Goal: Use online tool/utility

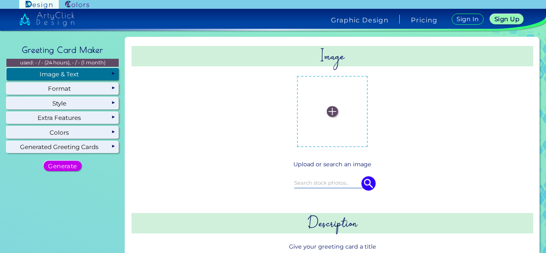
click at [328, 109] on img at bounding box center [332, 111] width 11 height 11
click at [0, 0] on input "file" at bounding box center [0, 0] width 0 height 0
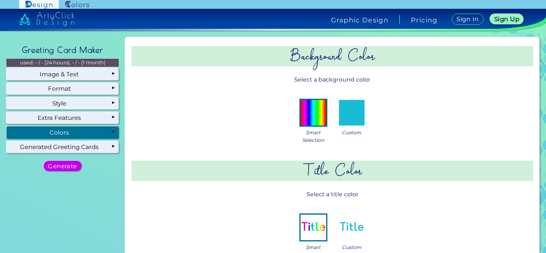
click at [360, 108] on img at bounding box center [352, 113] width 26 height 26
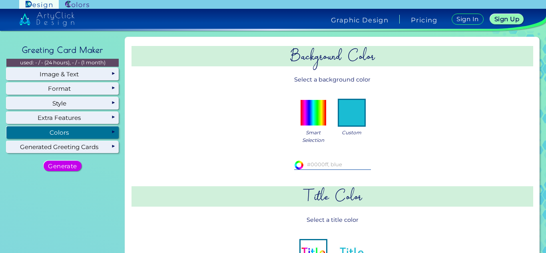
click at [364, 197] on h2 "Title Color" at bounding box center [332, 196] width 402 height 20
click at [333, 165] on input at bounding box center [332, 164] width 77 height 9
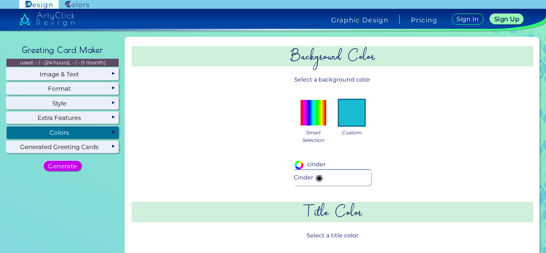
type input "cinder"
click at [315, 177] on span "◉" at bounding box center [318, 177] width 11 height 16
type input "#0e0e18"
type input "Cinder"
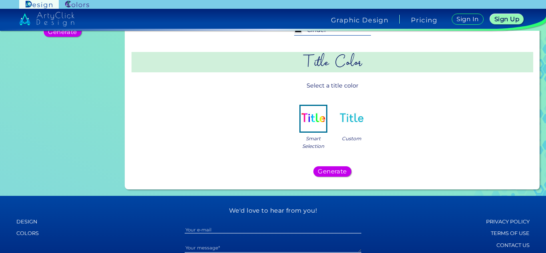
scroll to position [137, 0]
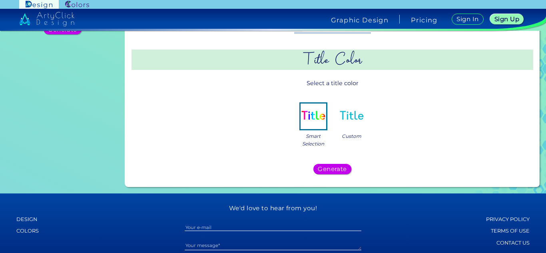
click at [347, 113] on img at bounding box center [352, 116] width 26 height 26
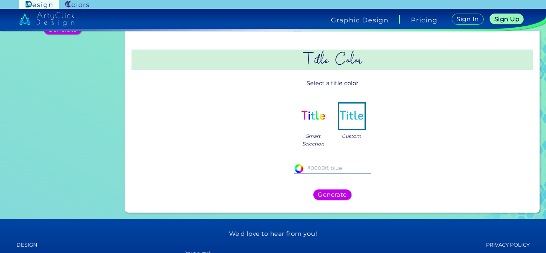
click at [335, 168] on input at bounding box center [332, 168] width 77 height 9
click at [328, 192] on h5 "Generate" at bounding box center [331, 195] width 27 height 6
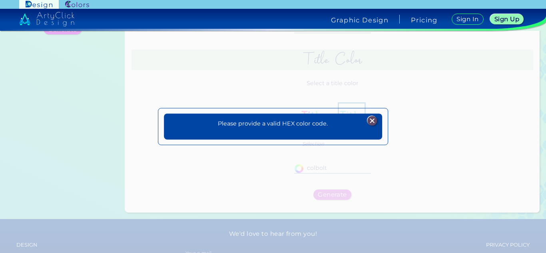
scroll to position [0, 0]
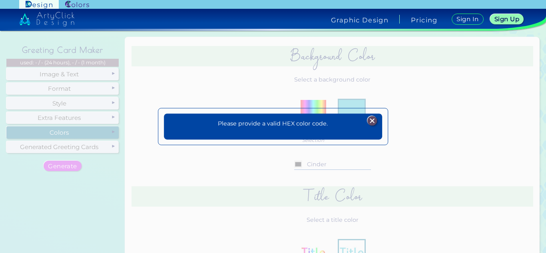
click at [371, 120] on img at bounding box center [372, 121] width 10 height 10
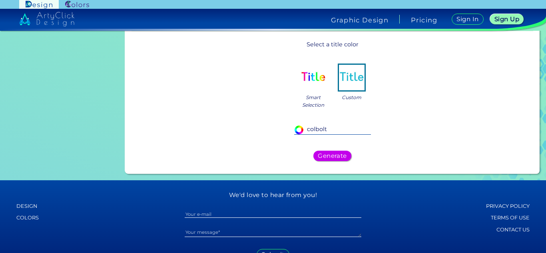
scroll to position [180, 0]
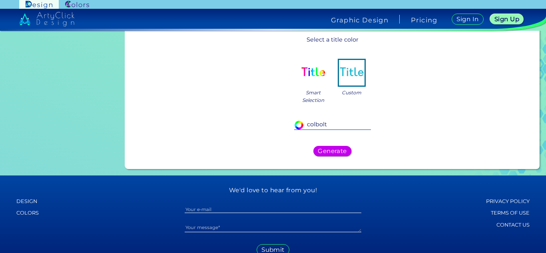
click at [327, 124] on input "colbolt" at bounding box center [332, 124] width 77 height 9
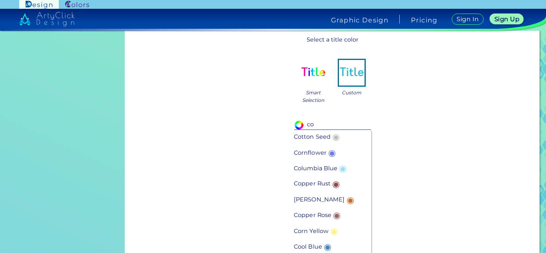
type input "co"
drag, startPoint x: 345, startPoint y: 213, endPoint x: 341, endPoint y: 215, distance: 4.3
click at [341, 215] on li "Copper Rose ◉" at bounding box center [333, 215] width 78 height 16
type input "#996666"
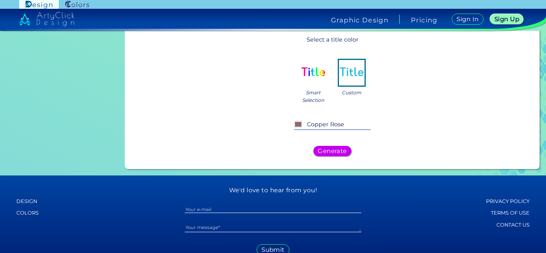
click at [341, 125] on input "Copper Rose" at bounding box center [332, 124] width 77 height 9
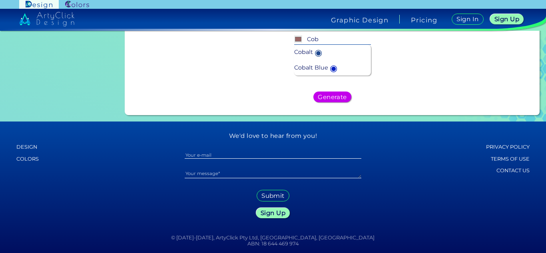
scroll to position [265, 0]
type input "Cob"
click at [333, 65] on span "◉" at bounding box center [333, 68] width 11 height 16
type input "#0020c2"
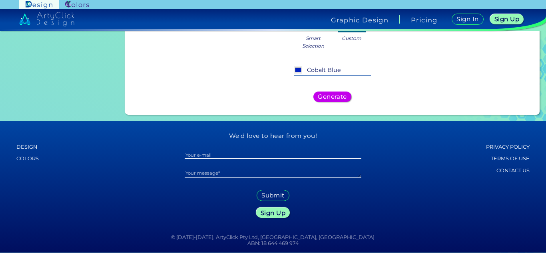
scroll to position [235, 0]
click at [338, 70] on input "Cobalt Blue" at bounding box center [332, 70] width 77 height 9
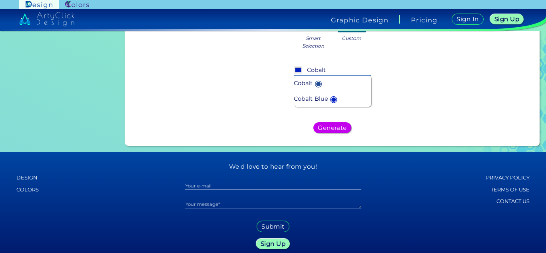
type input "Cobalt"
click at [303, 82] on p "Cobalt ◉" at bounding box center [309, 83] width 30 height 16
type input "#1e488f"
type input "Cobalt"
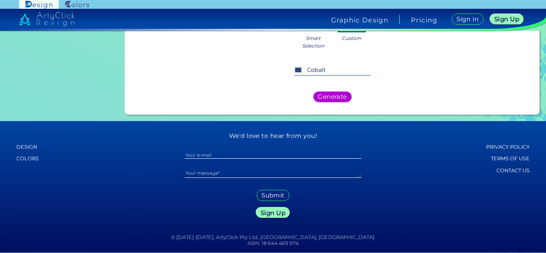
click at [324, 98] on h5 "Generate" at bounding box center [332, 97] width 26 height 6
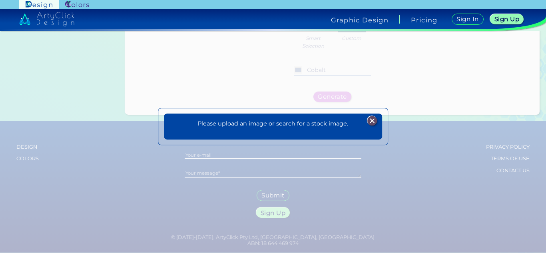
scroll to position [0, 0]
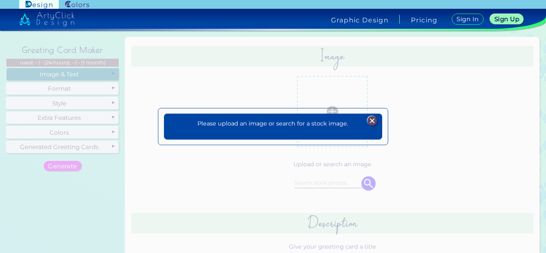
click at [372, 120] on img at bounding box center [372, 121] width 10 height 10
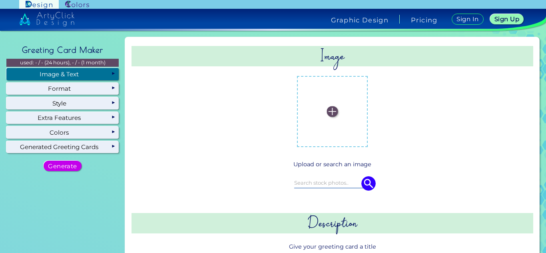
click at [327, 111] on img at bounding box center [332, 111] width 11 height 11
click at [0, 0] on input "file" at bounding box center [0, 0] width 0 height 0
click at [337, 180] on input at bounding box center [332, 183] width 77 height 9
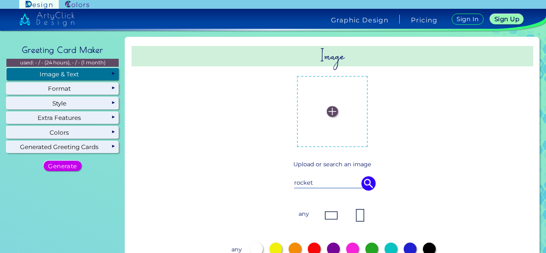
click at [364, 184] on img at bounding box center [368, 183] width 14 height 14
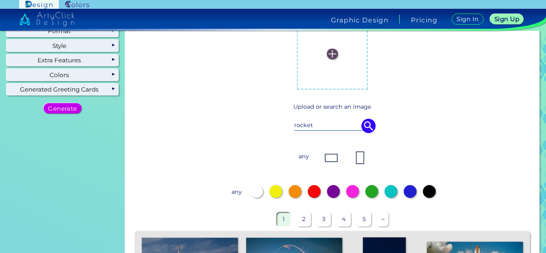
scroll to position [55, 0]
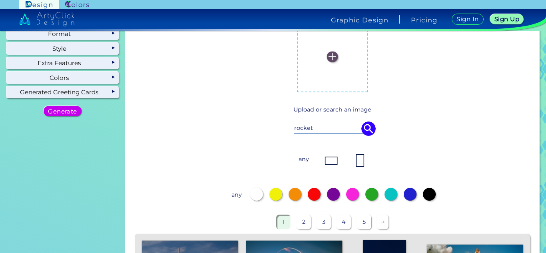
click at [368, 129] on img at bounding box center [368, 128] width 14 height 14
click at [338, 129] on input "rocket" at bounding box center [332, 128] width 77 height 9
click at [368, 128] on img at bounding box center [368, 128] width 14 height 14
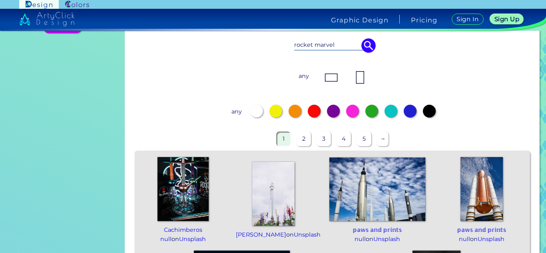
scroll to position [89, 0]
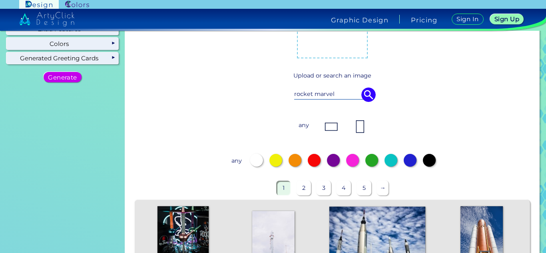
click at [310, 94] on input "rocket marvel" at bounding box center [332, 94] width 77 height 9
type input "marvel"
click at [367, 98] on img at bounding box center [368, 94] width 14 height 14
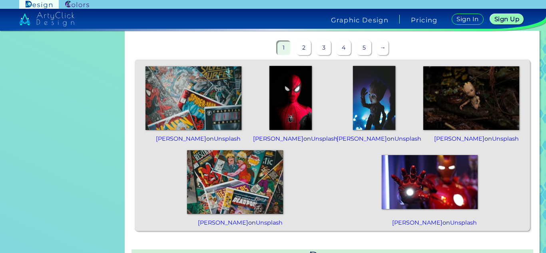
scroll to position [227, 0]
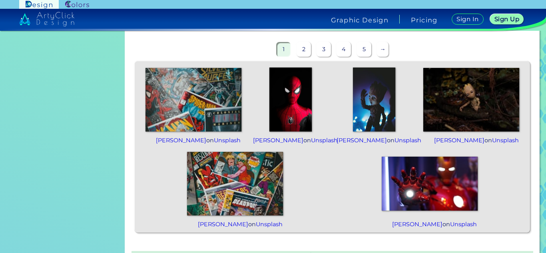
click at [364, 107] on img at bounding box center [374, 100] width 43 height 64
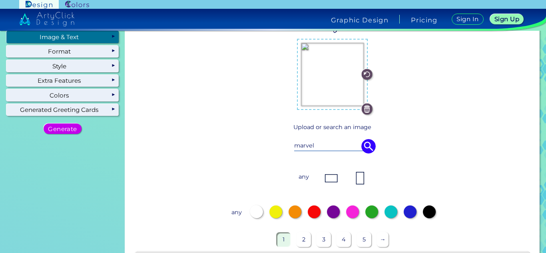
scroll to position [18, 0]
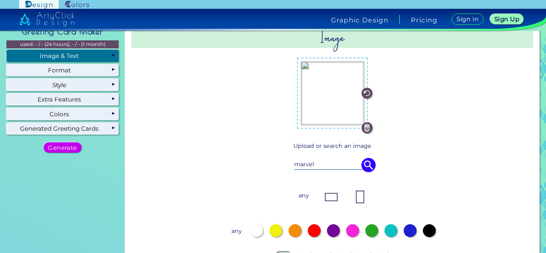
click at [331, 200] on img at bounding box center [331, 197] width 16 height 16
click at [353, 197] on img at bounding box center [360, 197] width 16 height 16
click at [324, 198] on img at bounding box center [331, 197] width 16 height 16
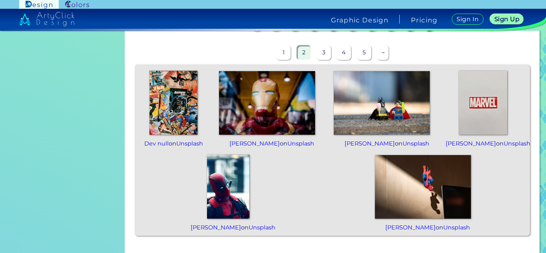
scroll to position [233, 0]
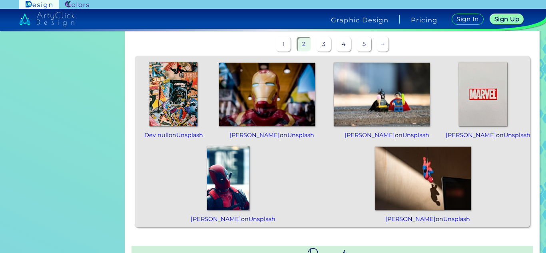
click at [236, 198] on img at bounding box center [228, 178] width 43 height 64
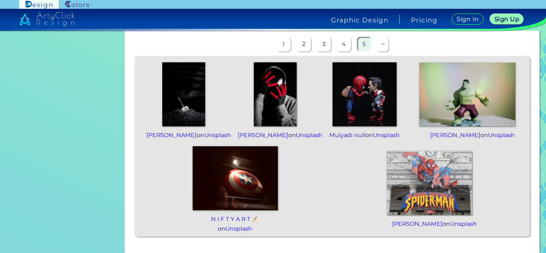
click at [377, 44] on p "→" at bounding box center [383, 44] width 12 height 15
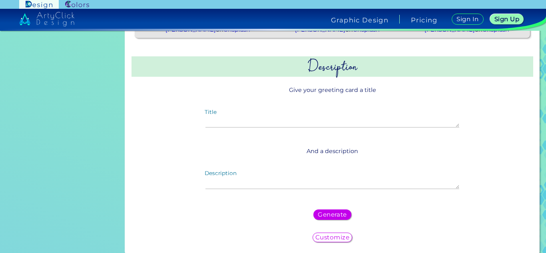
scroll to position [427, 0]
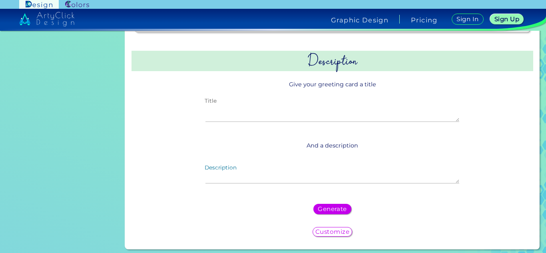
click at [394, 115] on textarea "Title" at bounding box center [331, 113] width 253 height 17
click at [212, 117] on textarea "happy 11th birthday!" at bounding box center [331, 113] width 253 height 17
click at [210, 117] on textarea "happy 11th birthday!" at bounding box center [331, 113] width 253 height 17
type textarea "Happy 11th birthday!"
click at [286, 166] on div "Description" at bounding box center [332, 175] width 266 height 31
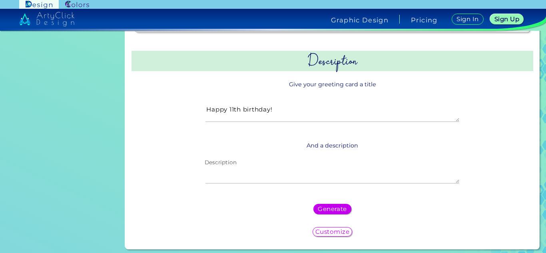
click at [263, 172] on textarea "Description" at bounding box center [331, 174] width 253 height 17
click at [332, 212] on h5 "Generate" at bounding box center [332, 209] width 26 height 6
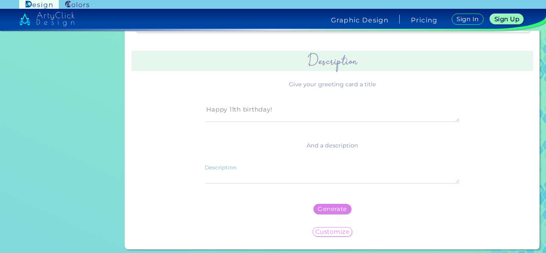
scroll to position [0, 0]
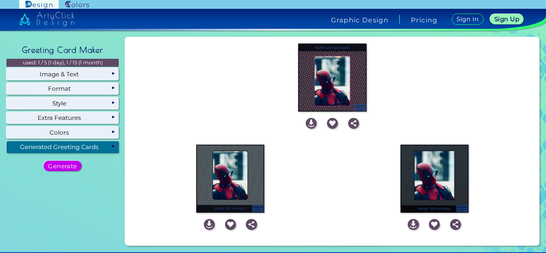
click at [239, 179] on img at bounding box center [230, 179] width 68 height 68
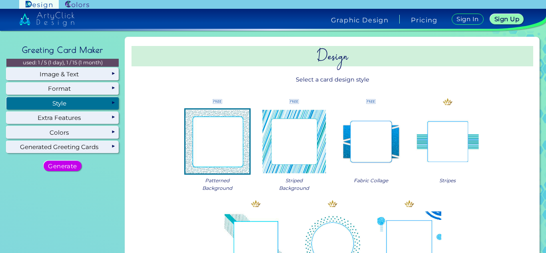
click at [286, 149] on img at bounding box center [294, 141] width 64 height 64
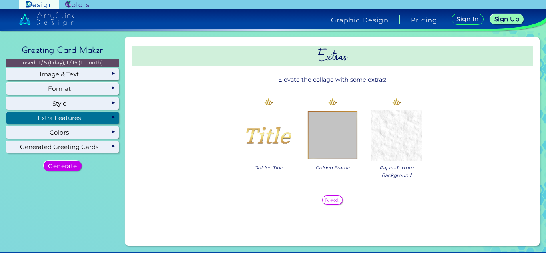
click at [86, 118] on div "Extra Features" at bounding box center [62, 118] width 112 height 12
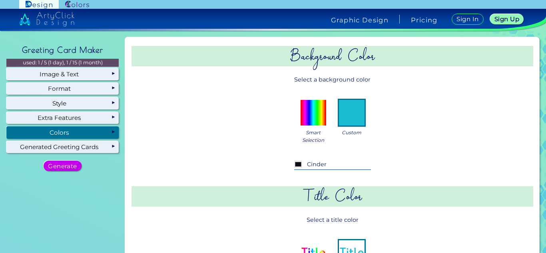
click at [96, 130] on div "Colors" at bounding box center [62, 132] width 112 height 12
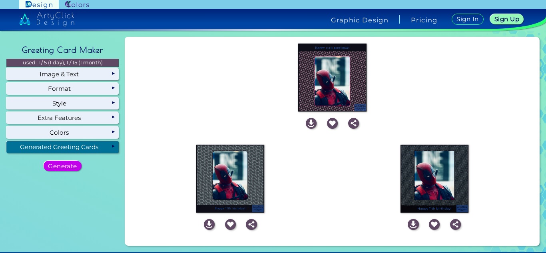
click at [74, 160] on div "Self-Executing Designs Ready in Seconds Follow the 4 easy steps to generate you…" at bounding box center [62, 141] width 119 height 215
click at [73, 165] on h5 "Generate" at bounding box center [62, 166] width 29 height 6
